Goal: Information Seeking & Learning: Learn about a topic

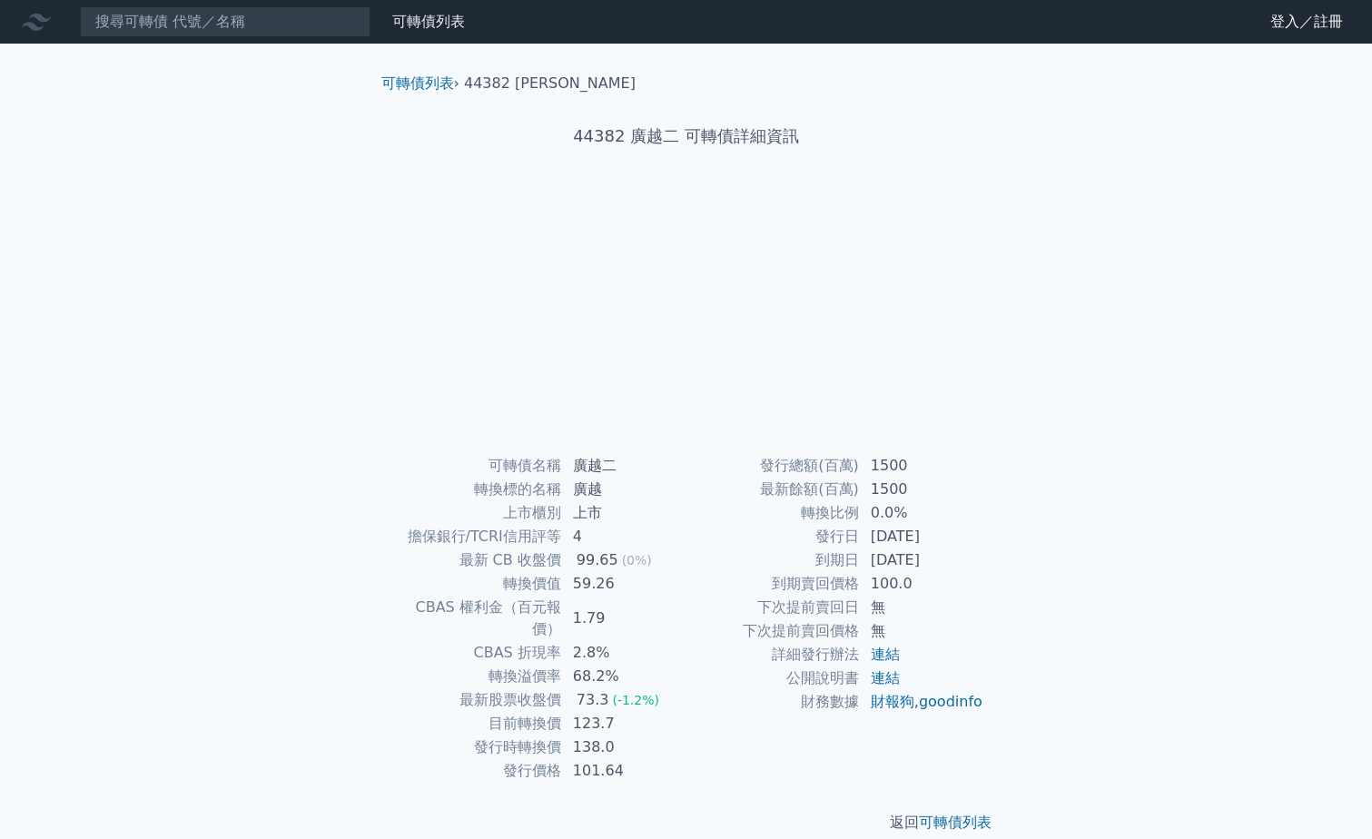
scroll to position [2, 0]
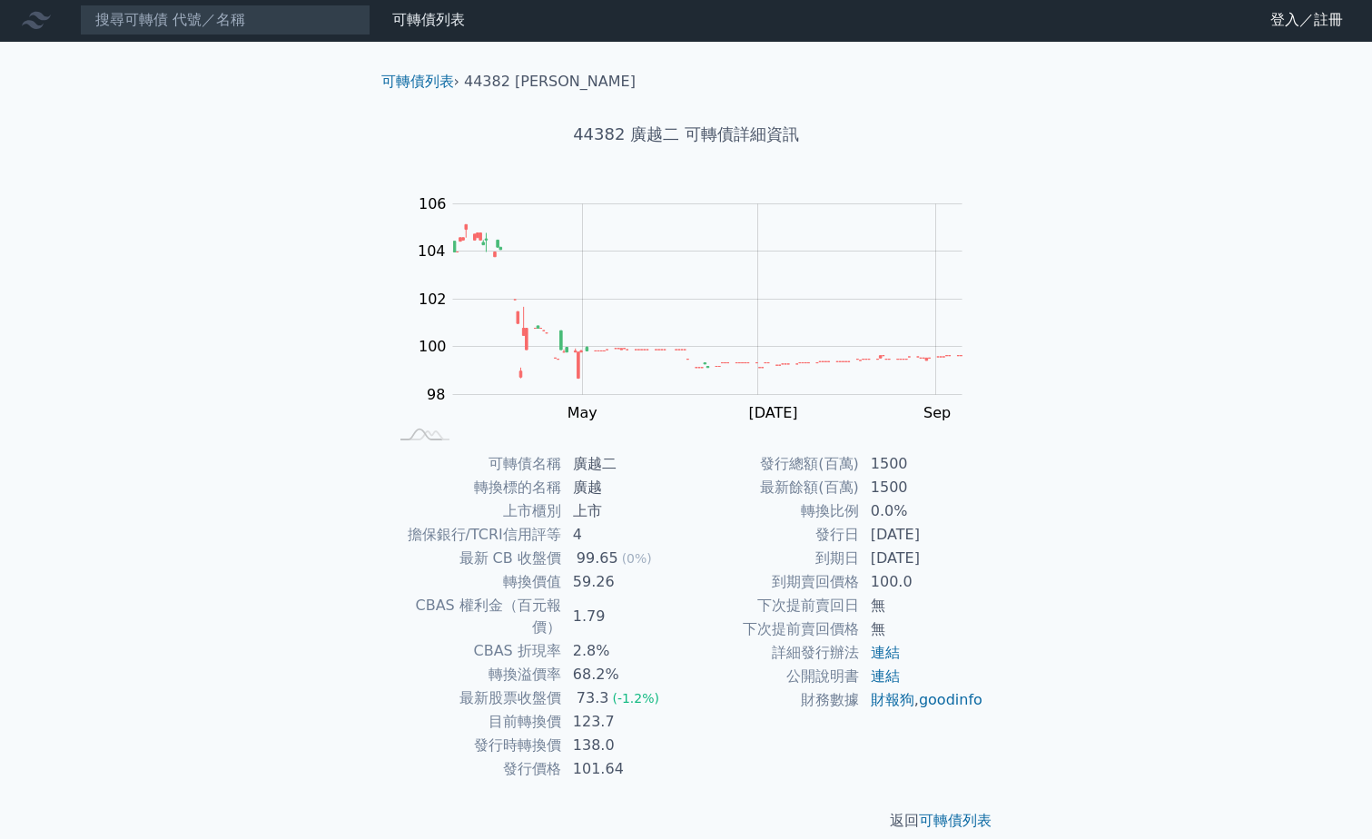
drag, startPoint x: 813, startPoint y: 555, endPoint x: 958, endPoint y: 556, distance: 144.3
click at [958, 556] on tr "到期日 [DATE]" at bounding box center [835, 558] width 298 height 24
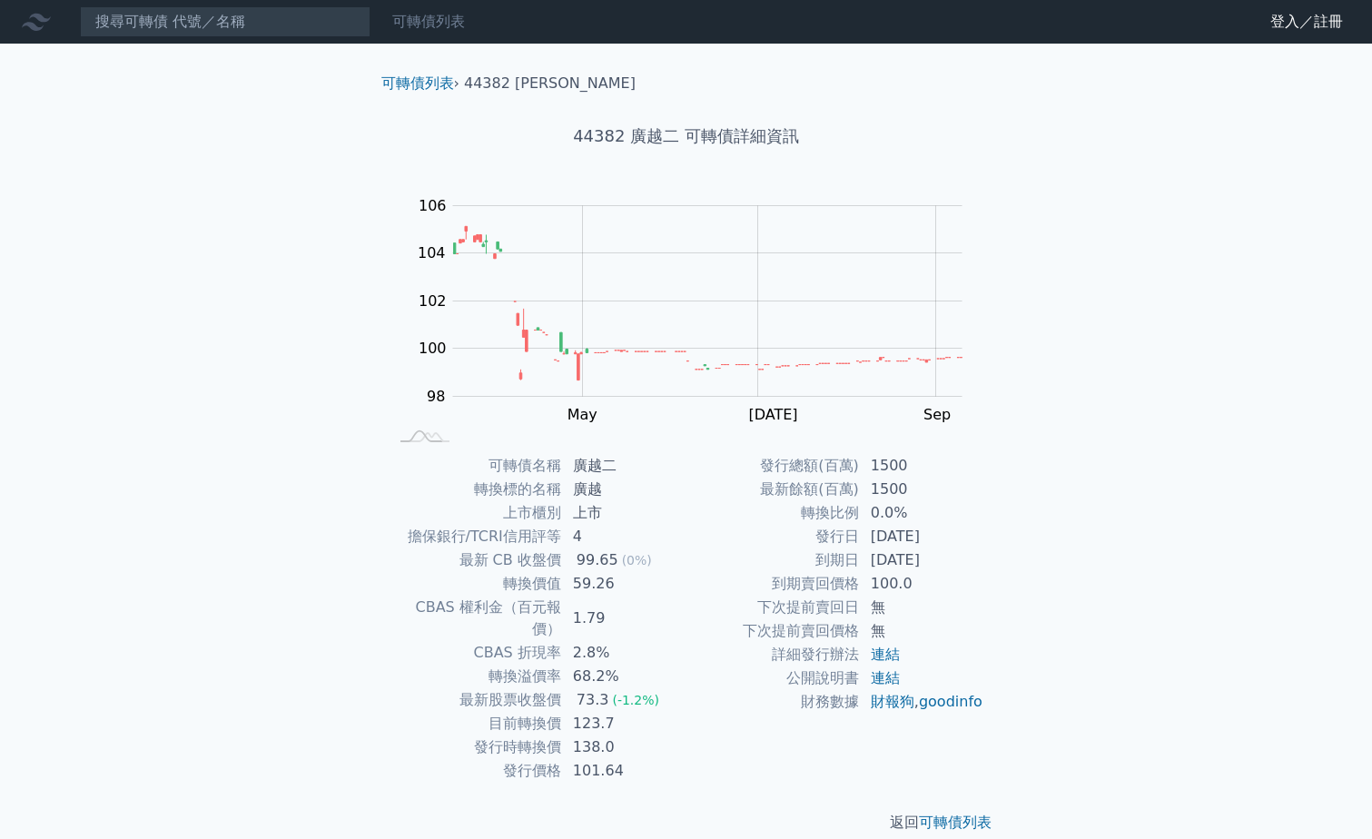
drag, startPoint x: 447, startPoint y: 18, endPoint x: 494, endPoint y: 103, distance: 97.5
click at [447, 19] on link "可轉債列表" at bounding box center [428, 21] width 73 height 17
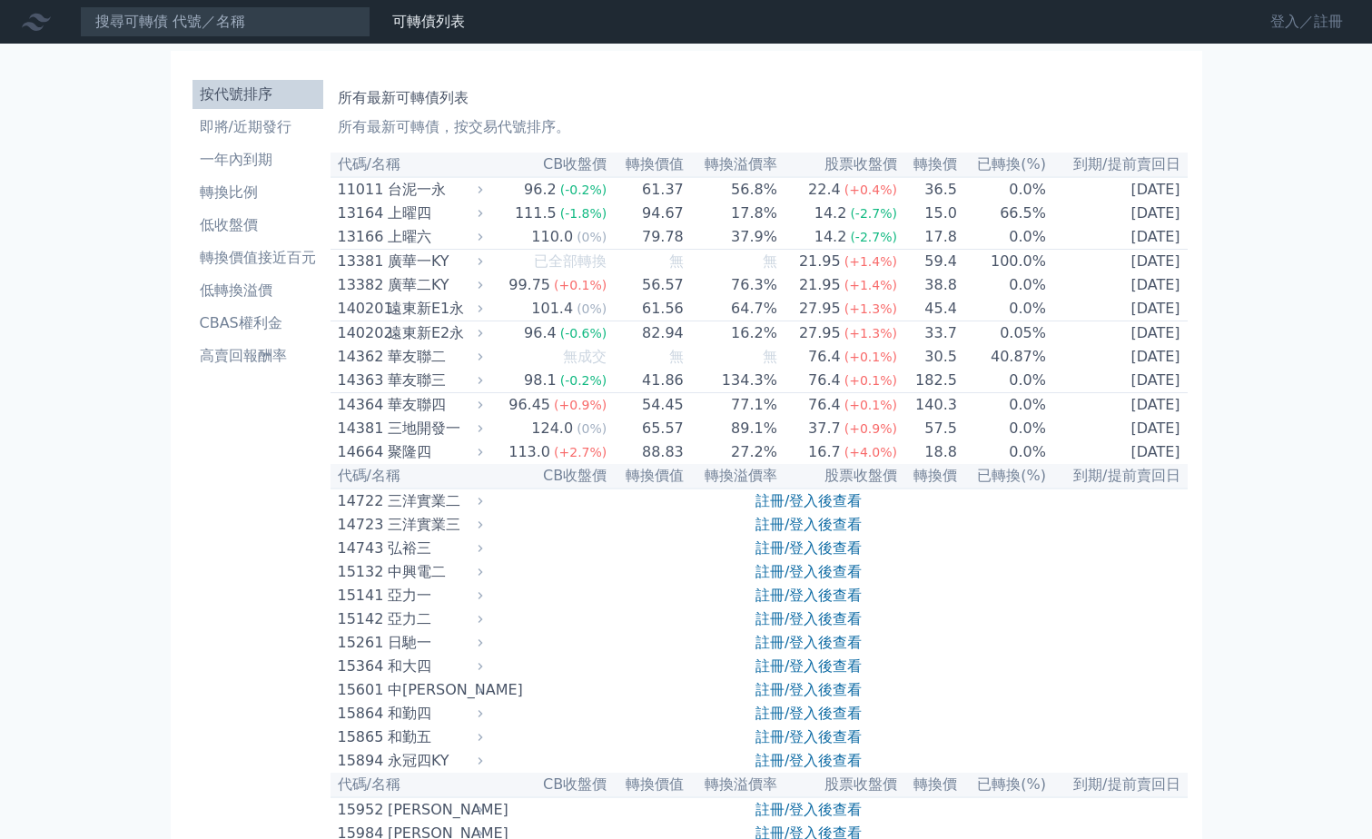
click at [1304, 25] on link "登入／註冊" at bounding box center [1306, 21] width 102 height 29
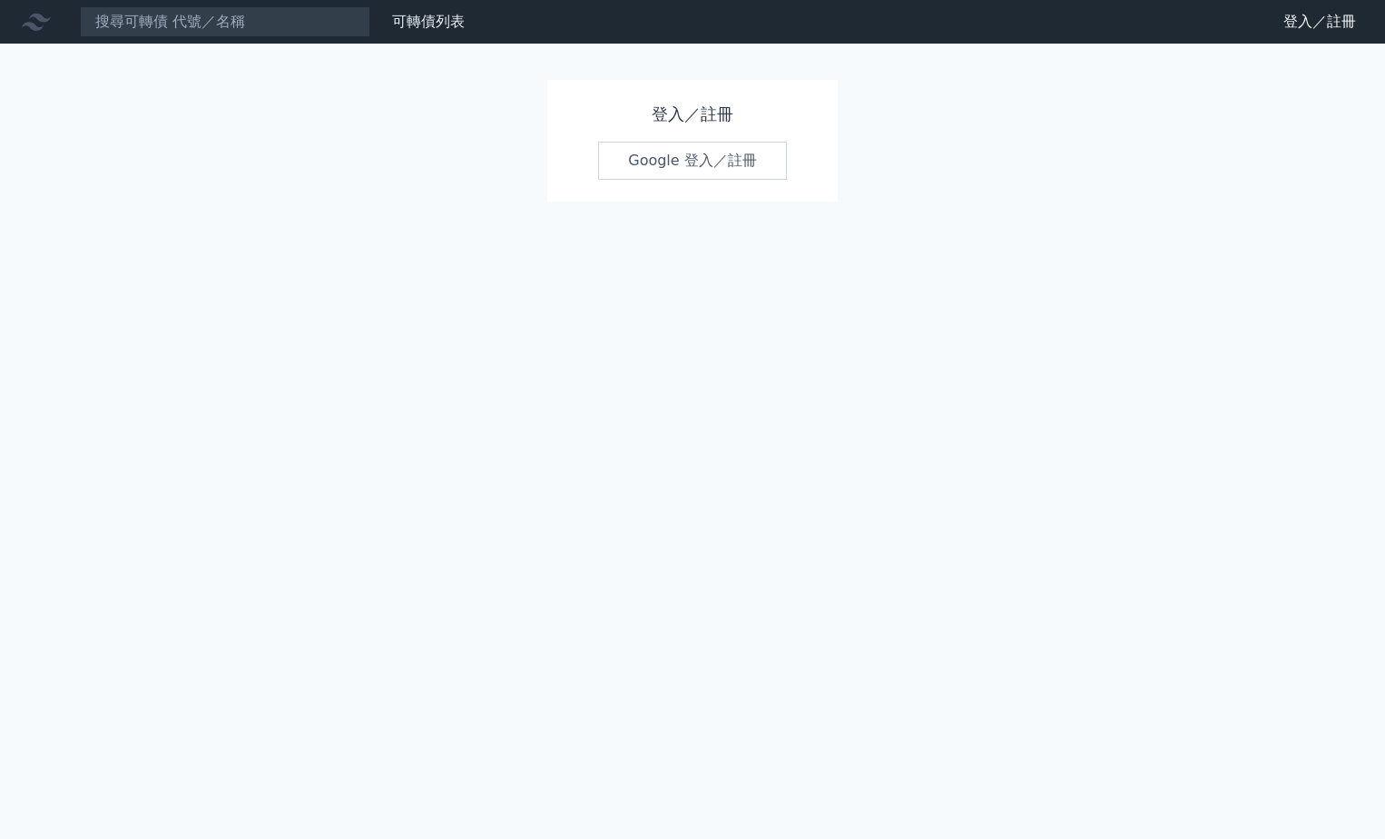
click at [684, 157] on link "Google 登入／註冊" at bounding box center [692, 161] width 189 height 38
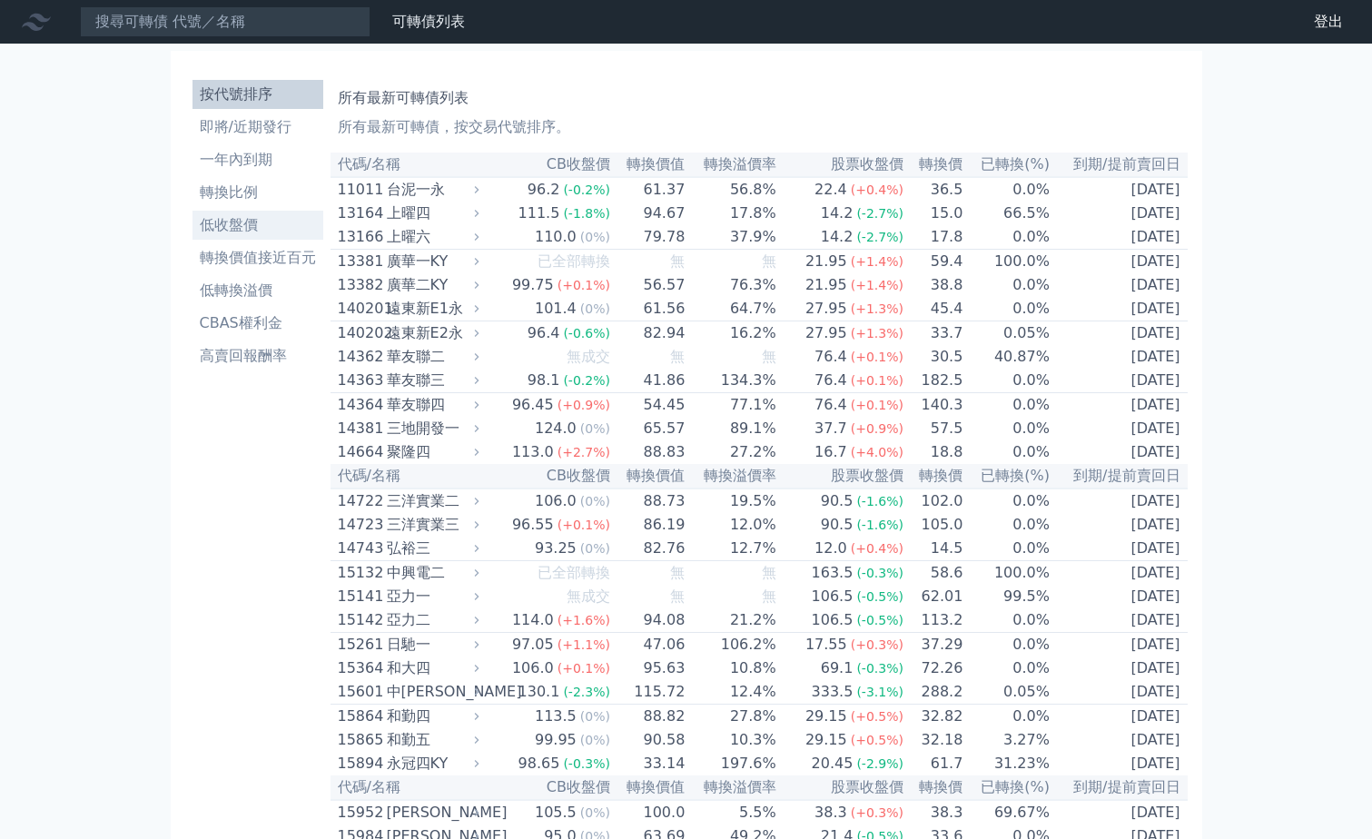
click at [251, 225] on li "低收盤價" at bounding box center [257, 225] width 131 height 22
